Goal: Find contact information: Find contact information

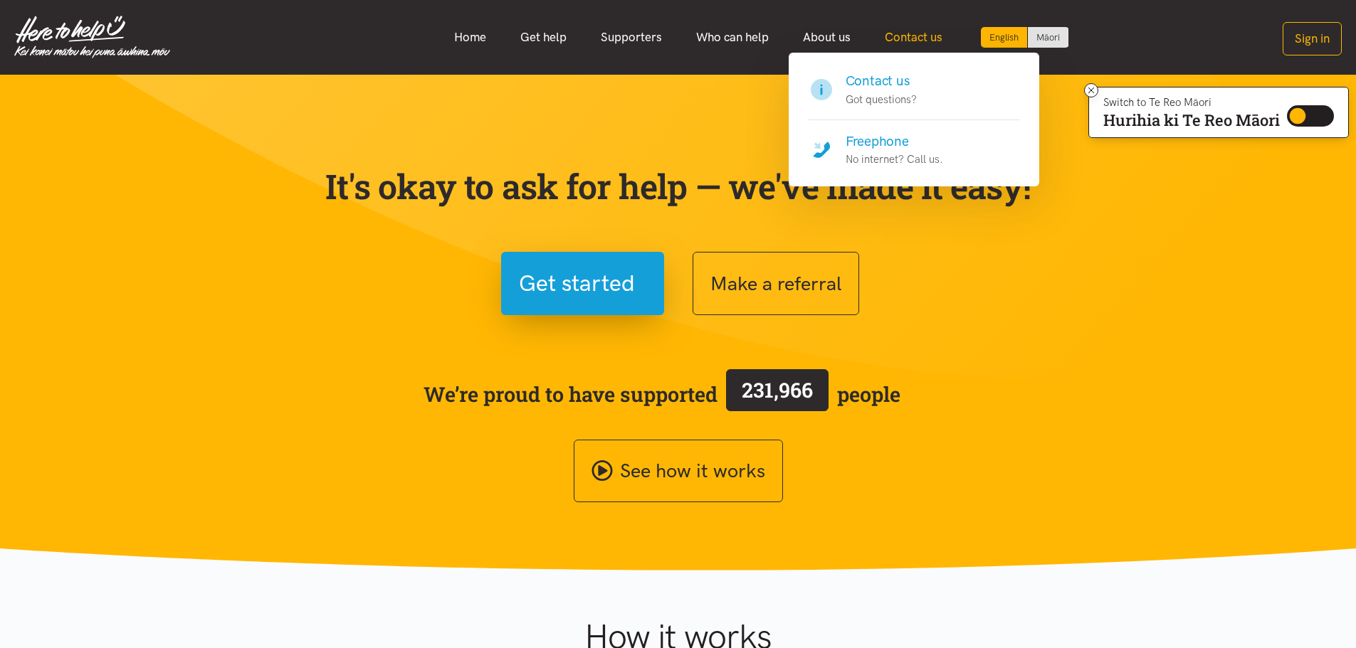
click at [914, 43] on link "Contact us" at bounding box center [913, 37] width 92 height 31
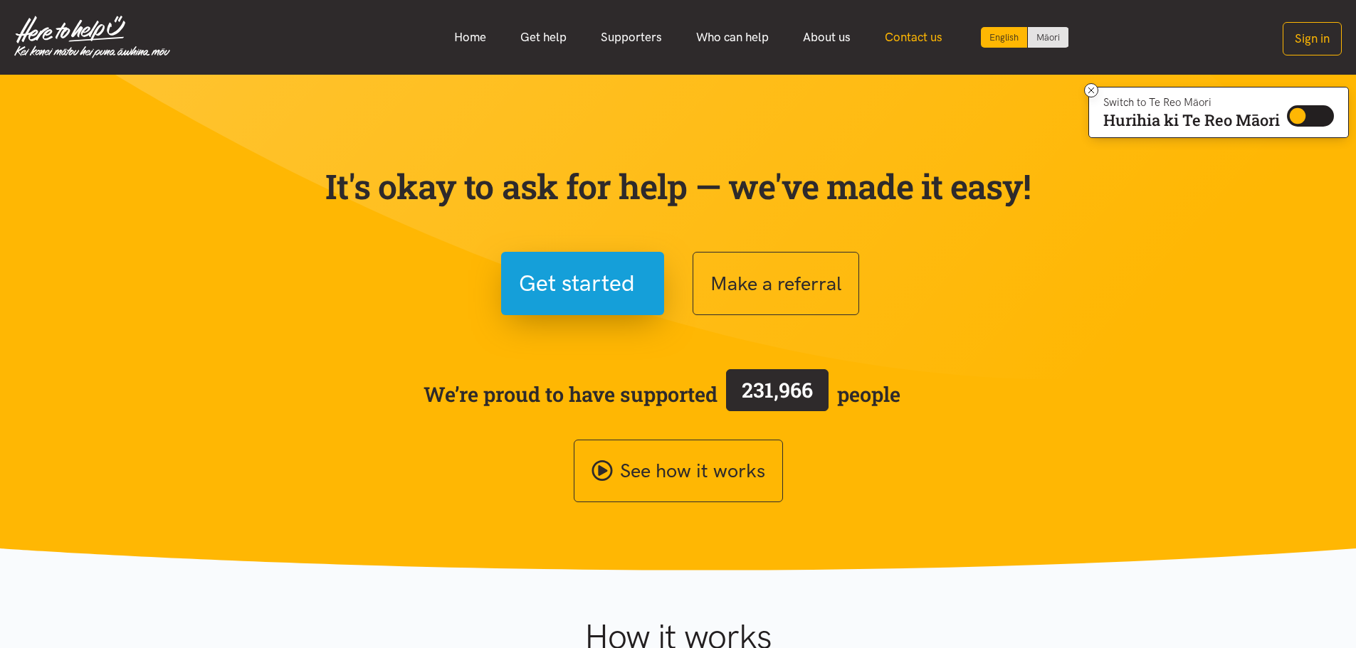
click at [912, 35] on link "Contact us" at bounding box center [913, 37] width 92 height 31
click at [912, 34] on link "Contact us" at bounding box center [913, 37] width 92 height 31
click at [1091, 86] on icon at bounding box center [1091, 90] width 11 height 11
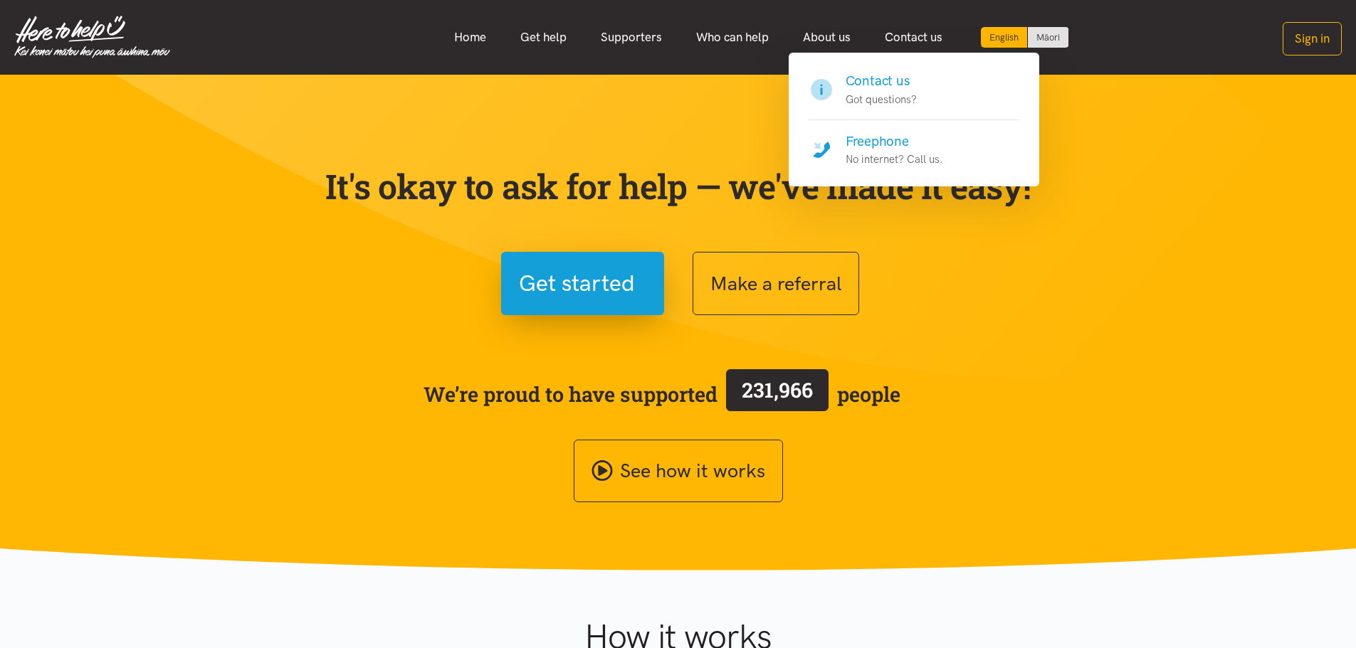
click at [874, 139] on h4 "Freephone" at bounding box center [893, 142] width 97 height 20
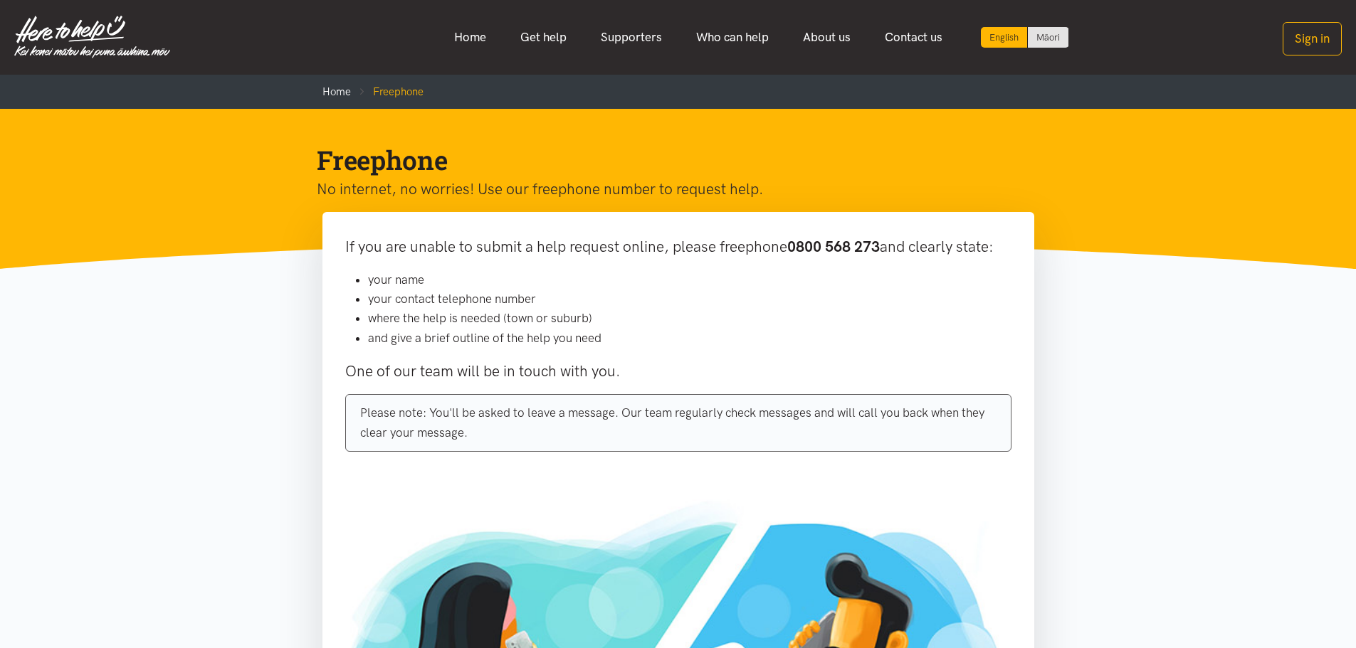
drag, startPoint x: 781, startPoint y: 245, endPoint x: 886, endPoint y: 255, distance: 105.1
click at [886, 255] on p "If you are unable to submit a help request online, please freephone 0800 568 27…" at bounding box center [678, 247] width 666 height 24
